Goal: Transaction & Acquisition: Purchase product/service

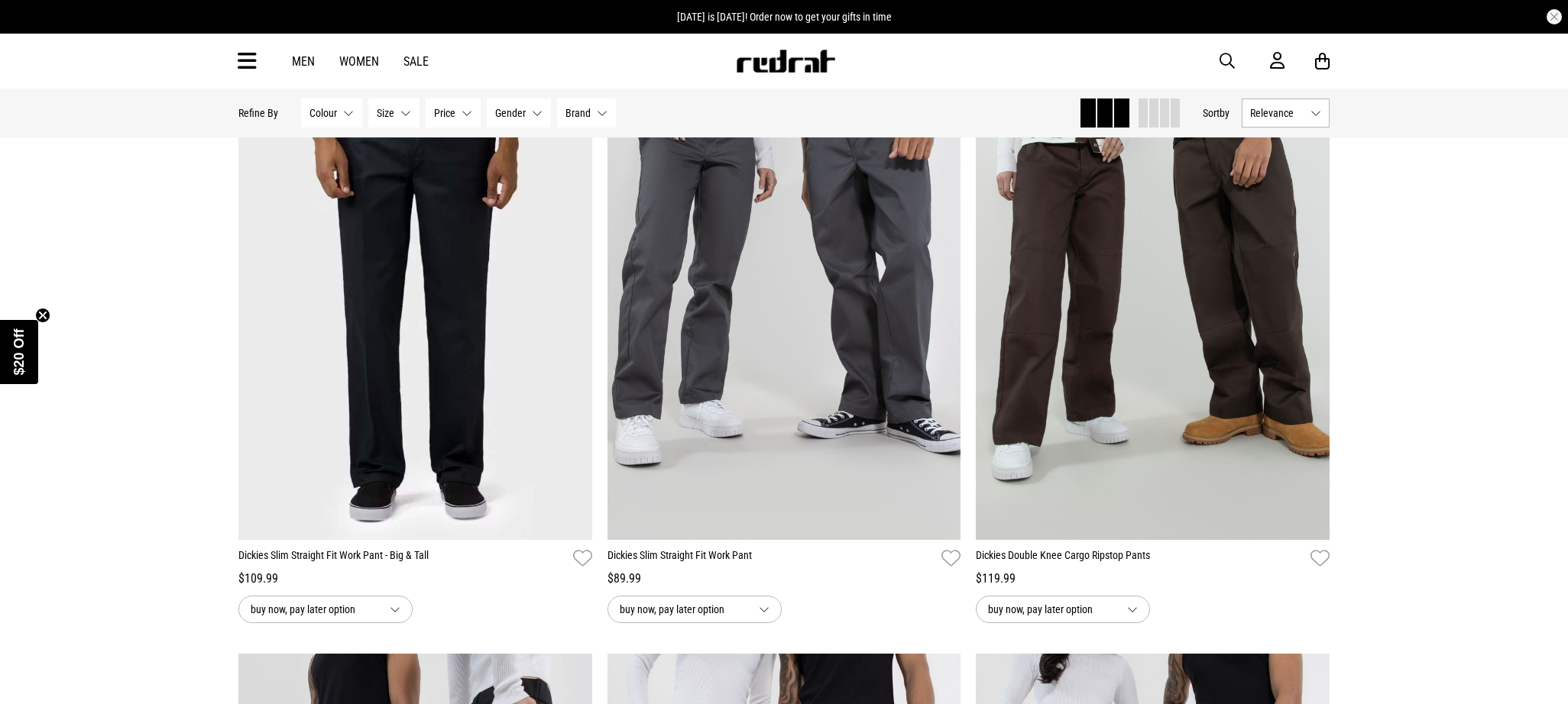
scroll to position [2052, 0]
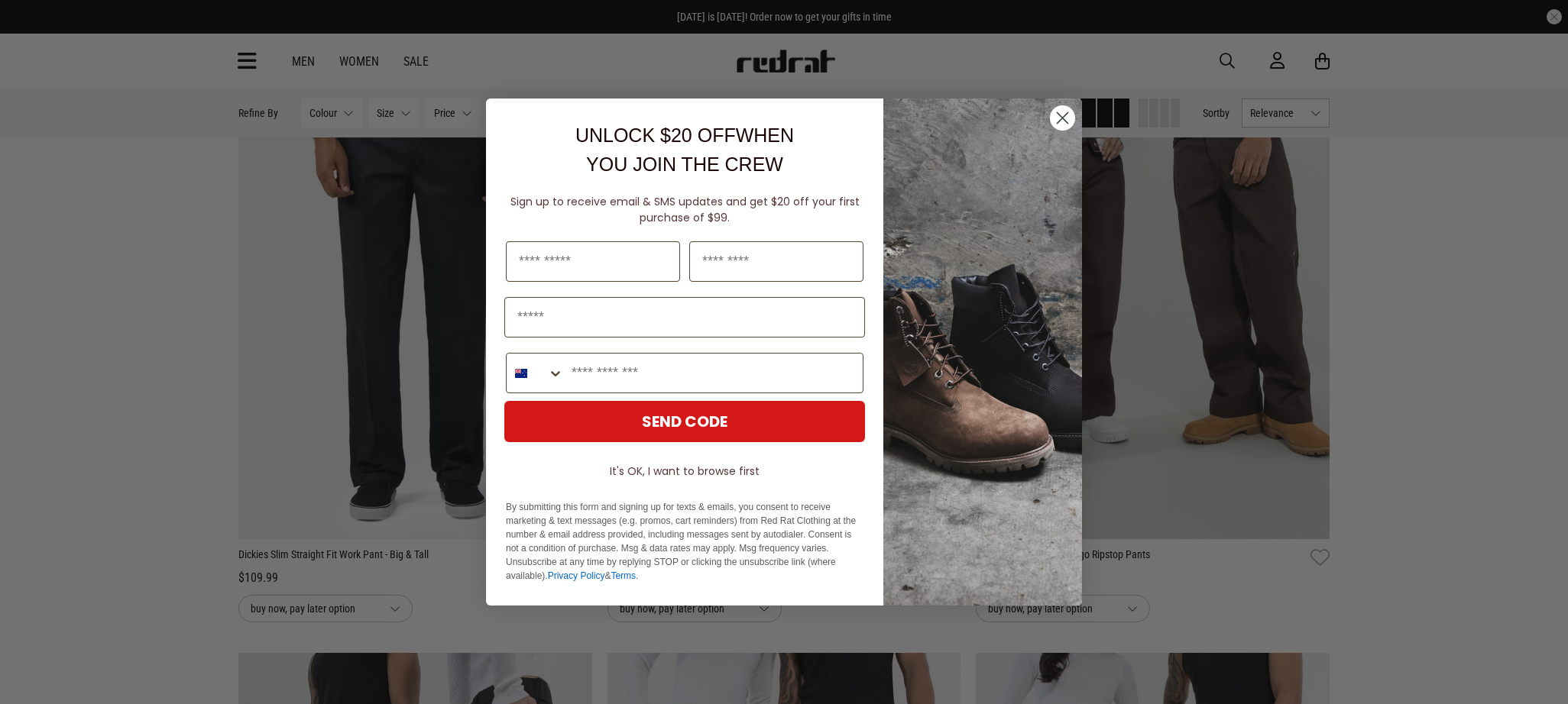
drag, startPoint x: 1067, startPoint y: 116, endPoint x: 910, endPoint y: 327, distance: 263.0
click at [1067, 117] on circle "Close dialog" at bounding box center [1063, 118] width 25 height 25
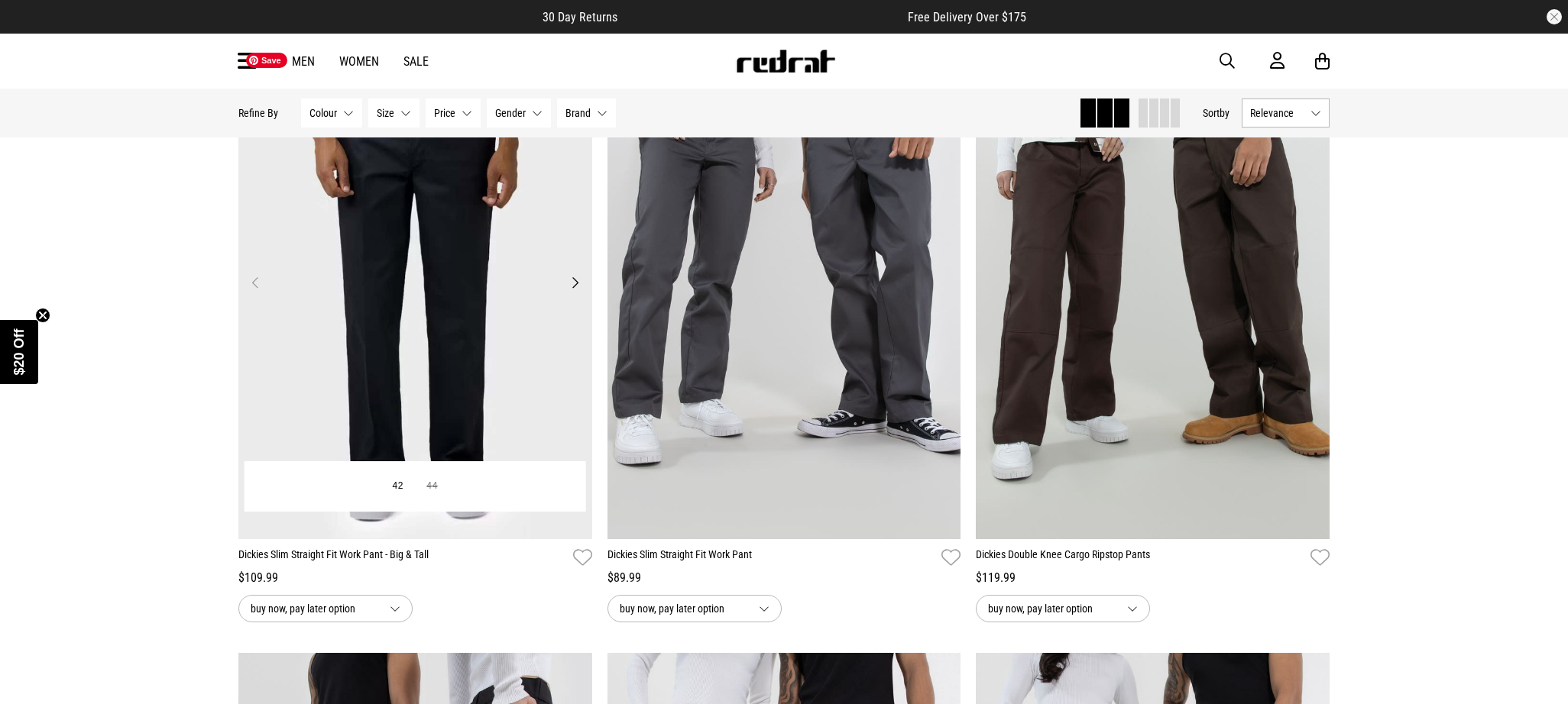
click at [436, 333] on img at bounding box center [414, 291] width 353 height 495
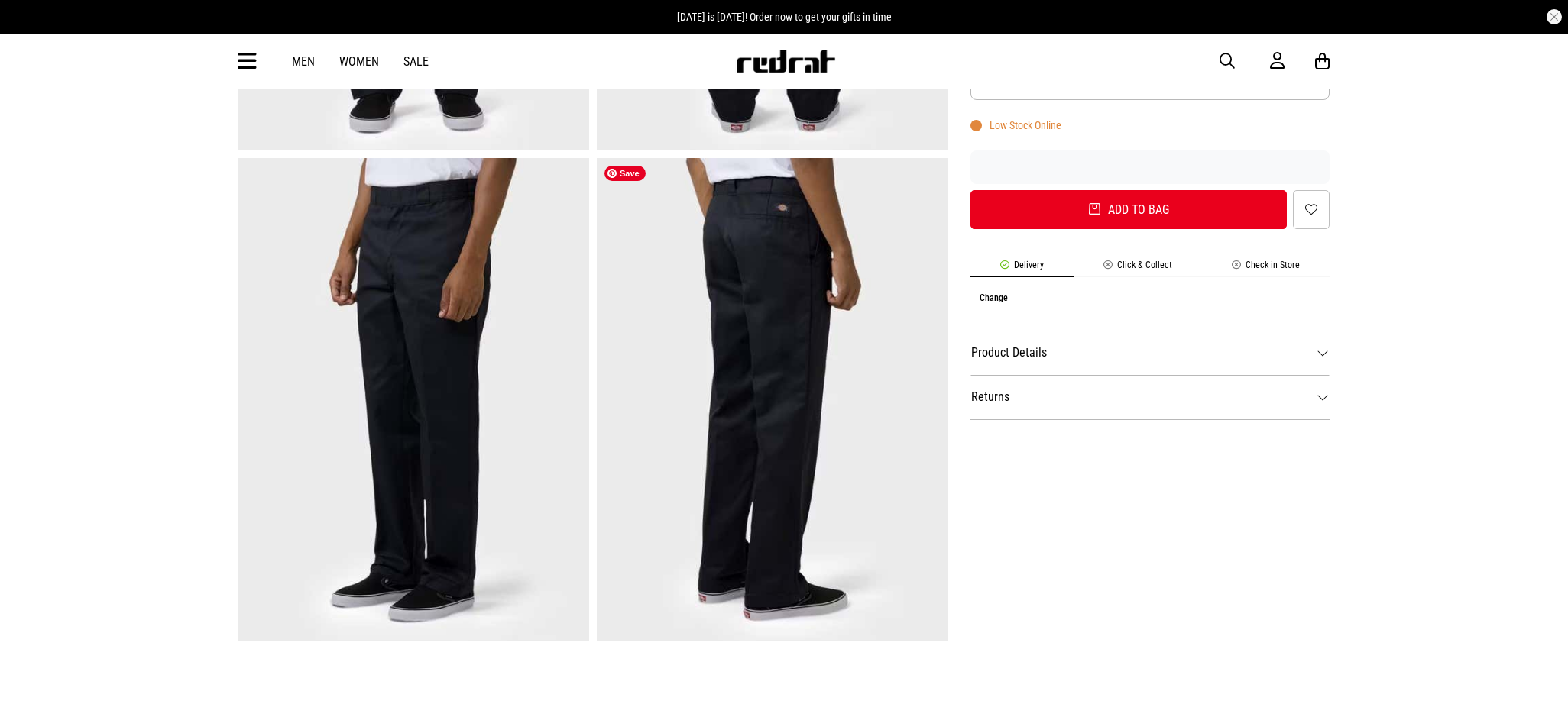
scroll to position [336, 0]
